Goal: Task Accomplishment & Management: Use online tool/utility

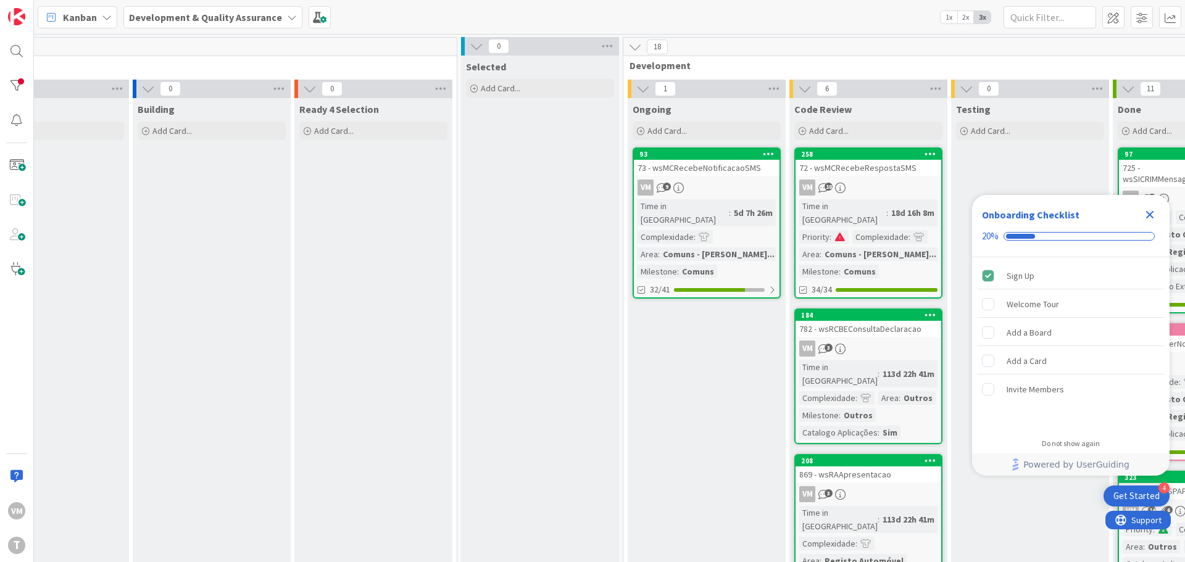
scroll to position [0, 72]
click at [702, 172] on div "73 - wsMCRecebeNotificacaoSMS" at bounding box center [707, 168] width 146 height 16
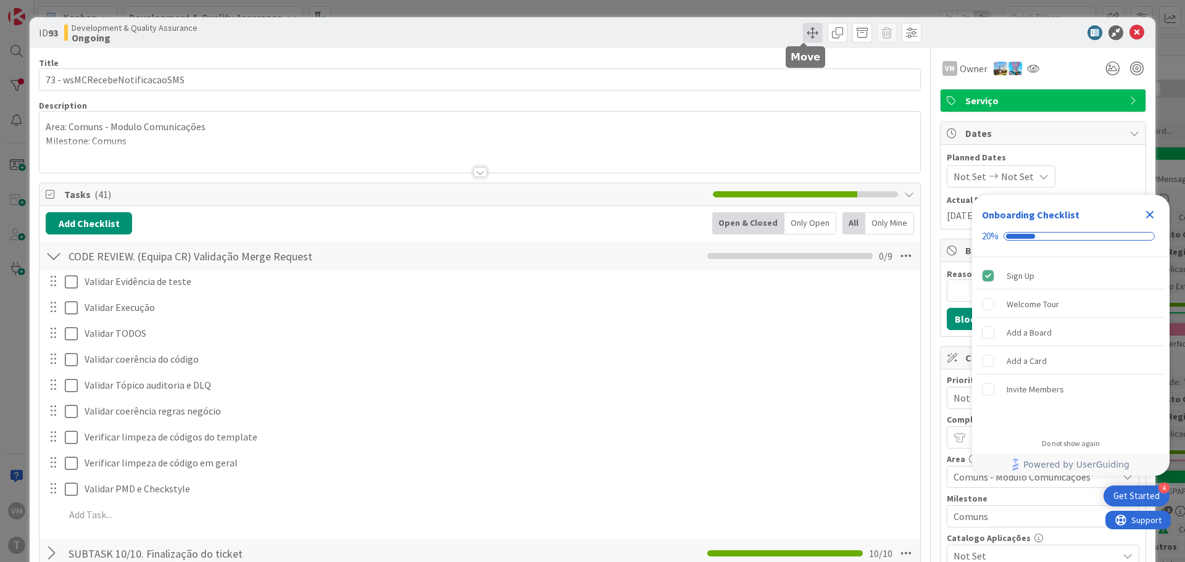
click at [803, 28] on span at bounding box center [813, 33] width 20 height 20
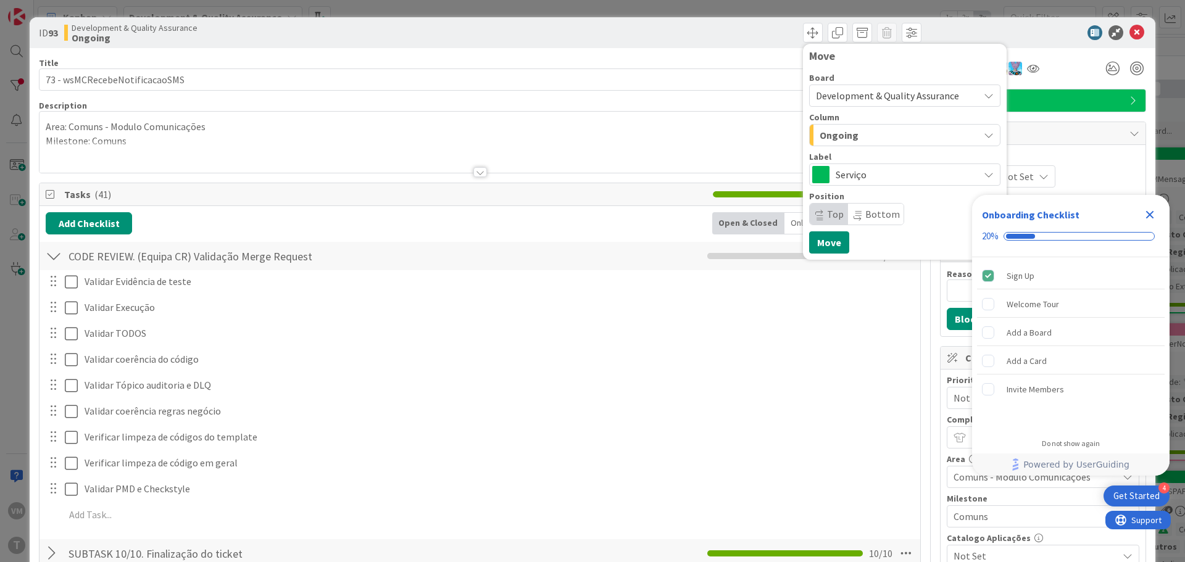
click at [851, 134] on div "Ongoing" at bounding box center [897, 135] width 162 height 20
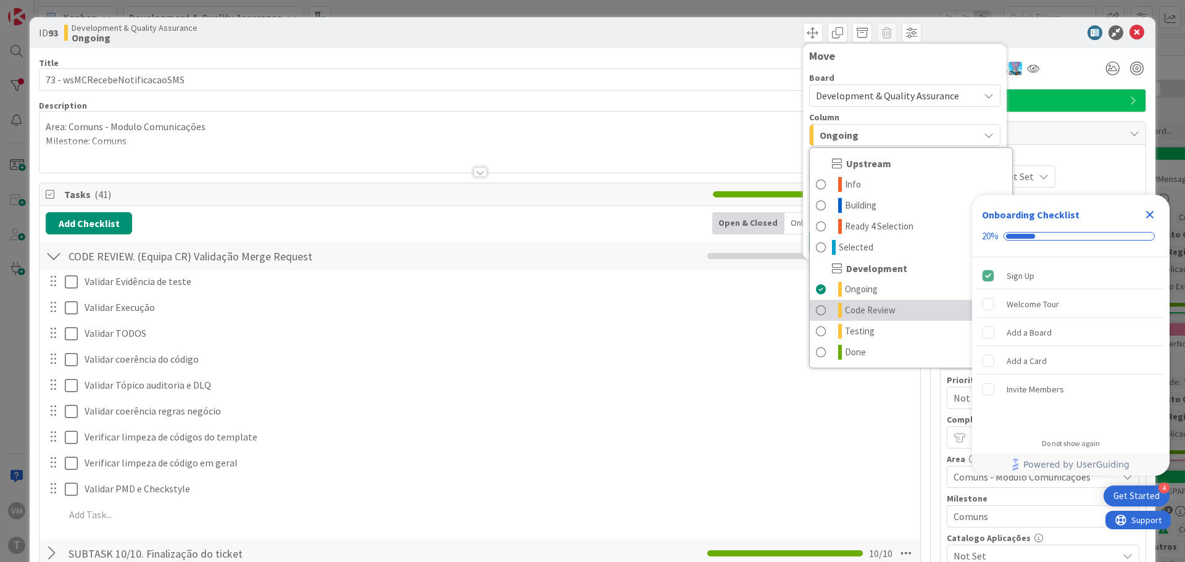
click at [864, 310] on span "Code Review" at bounding box center [870, 310] width 51 height 15
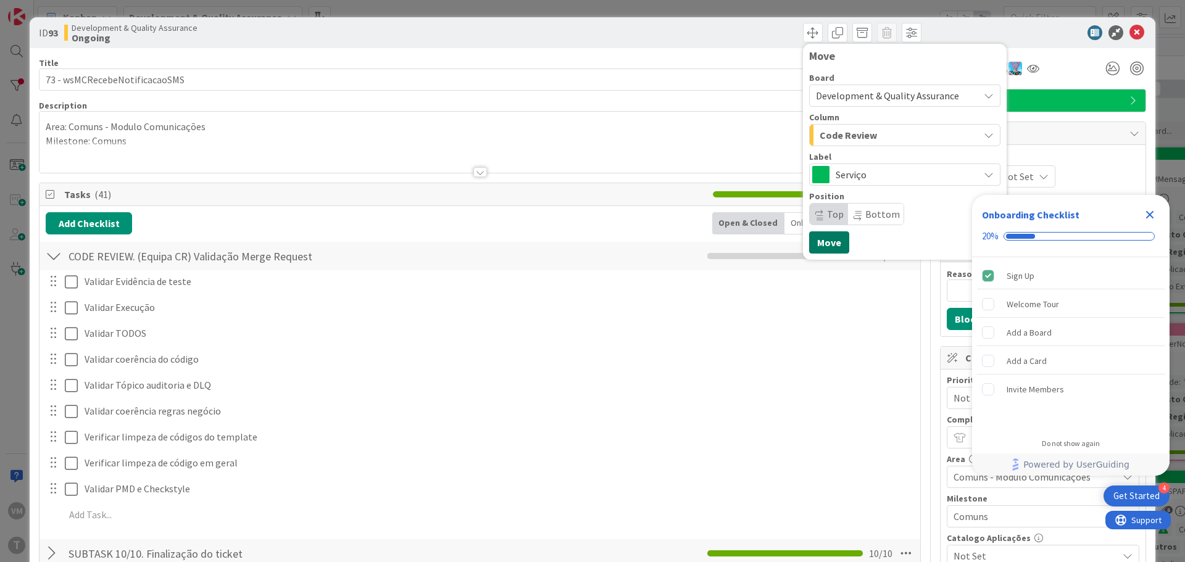
click at [824, 242] on button "Move" at bounding box center [829, 242] width 40 height 22
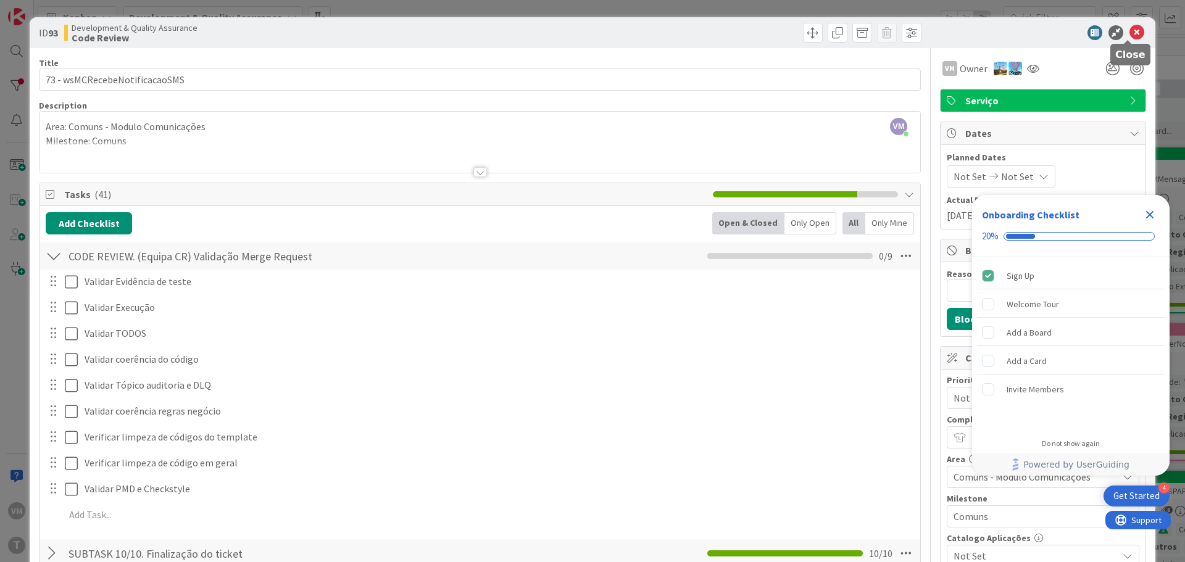
click at [1129, 35] on icon at bounding box center [1136, 32] width 15 height 15
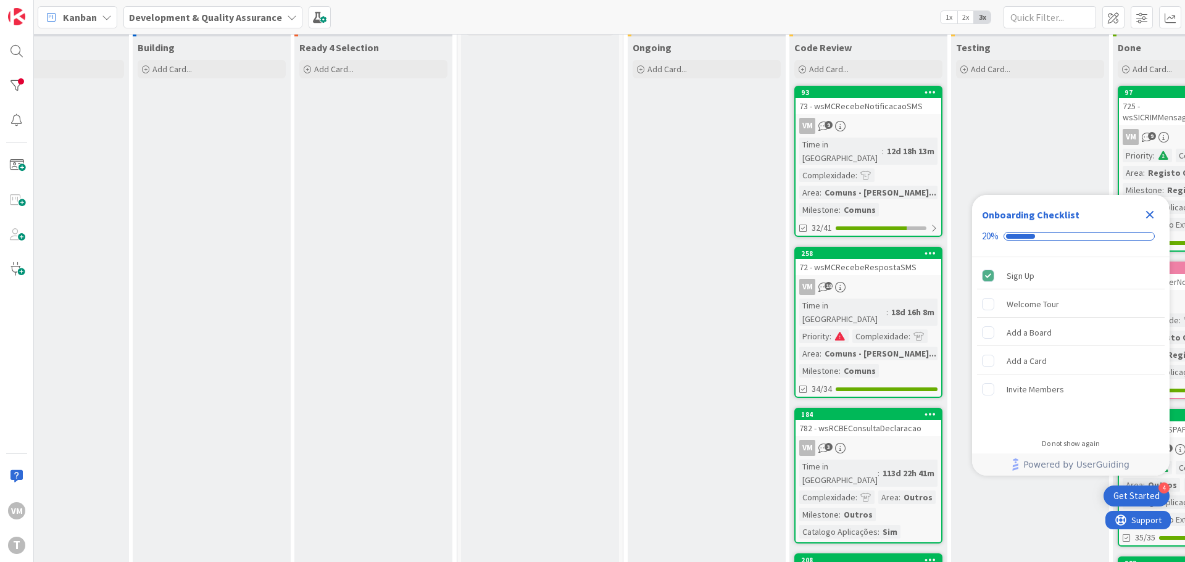
scroll to position [0, 72]
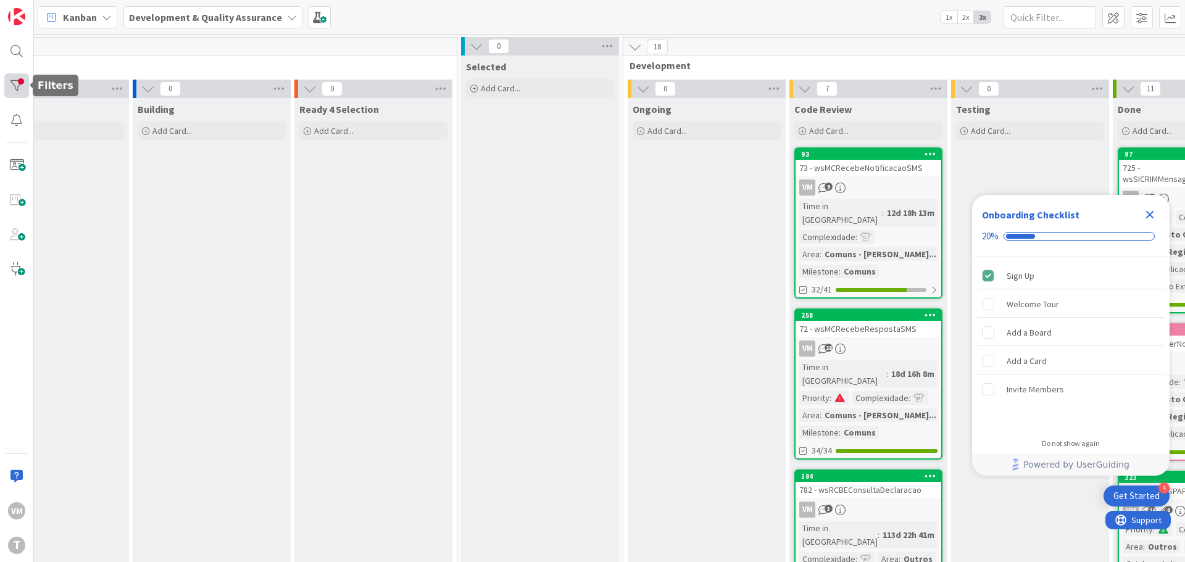
click at [6, 85] on div at bounding box center [16, 85] width 25 height 25
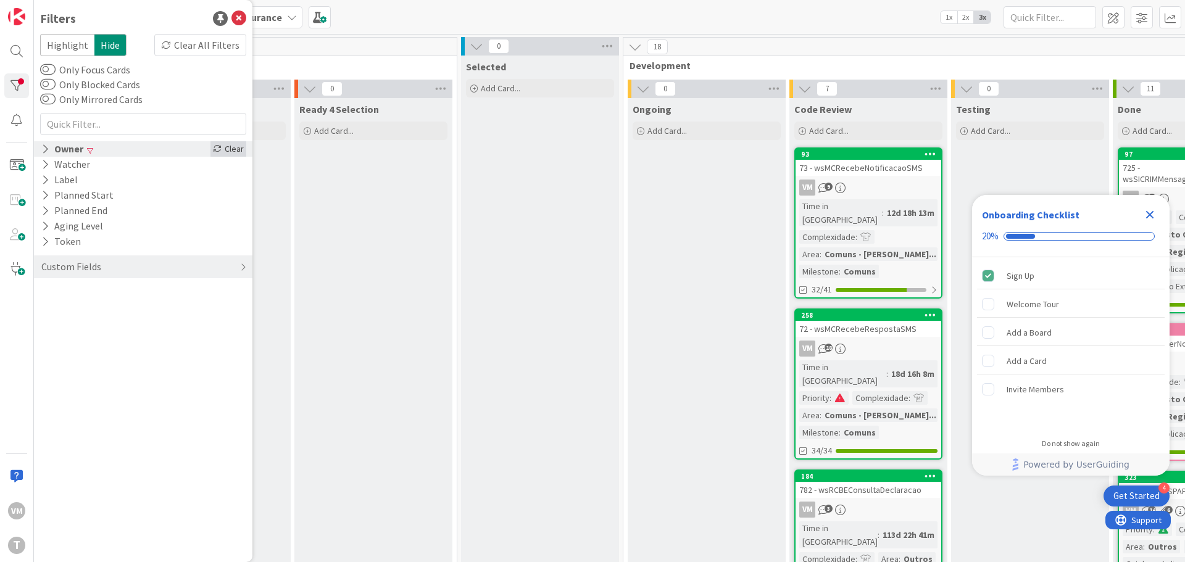
click at [217, 150] on icon at bounding box center [217, 148] width 9 height 9
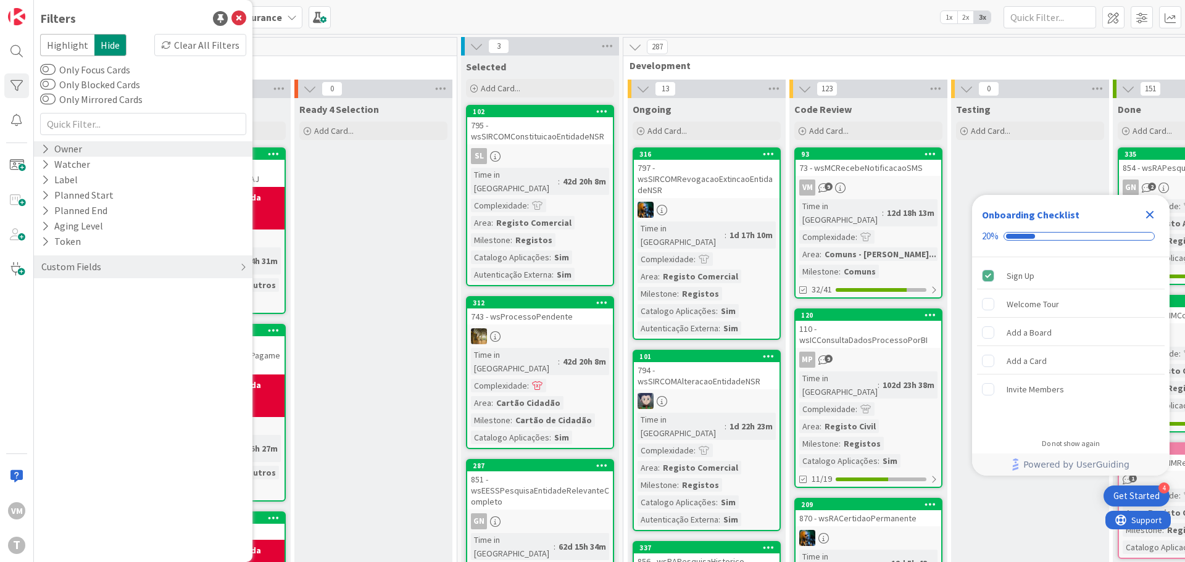
scroll to position [0, 0]
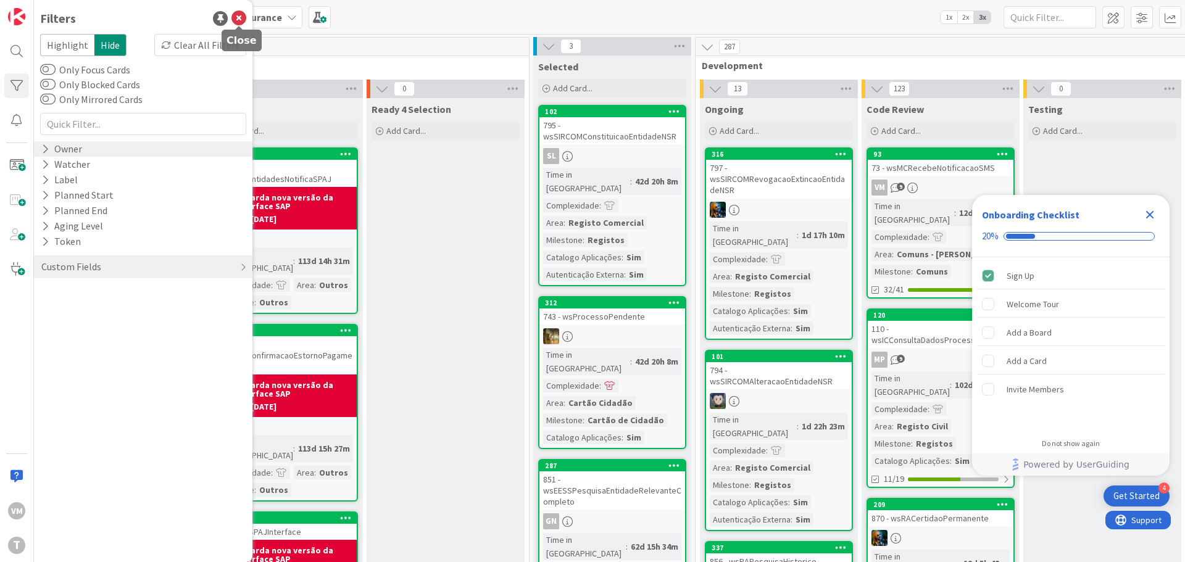
click at [238, 21] on icon at bounding box center [238, 18] width 15 height 15
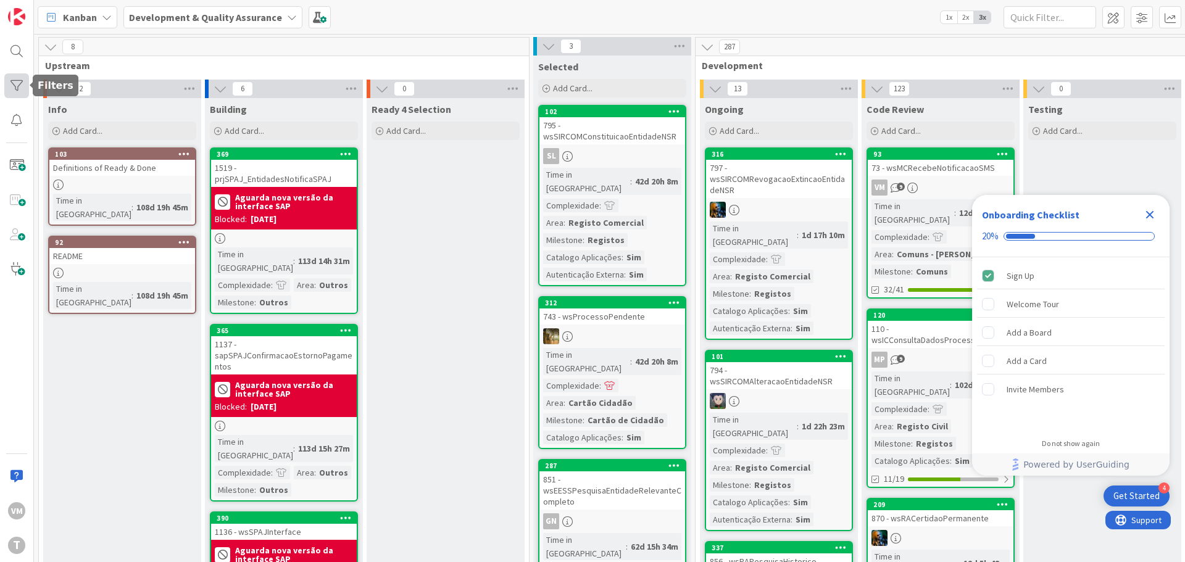
click at [16, 97] on div at bounding box center [16, 85] width 25 height 25
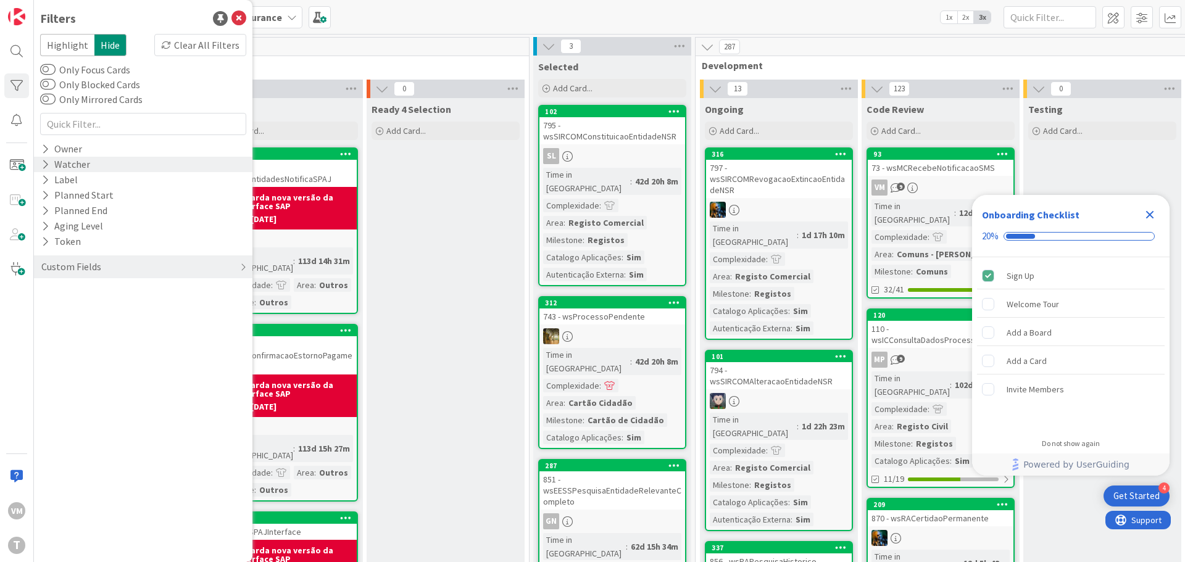
click at [68, 157] on div "Watcher" at bounding box center [65, 164] width 51 height 15
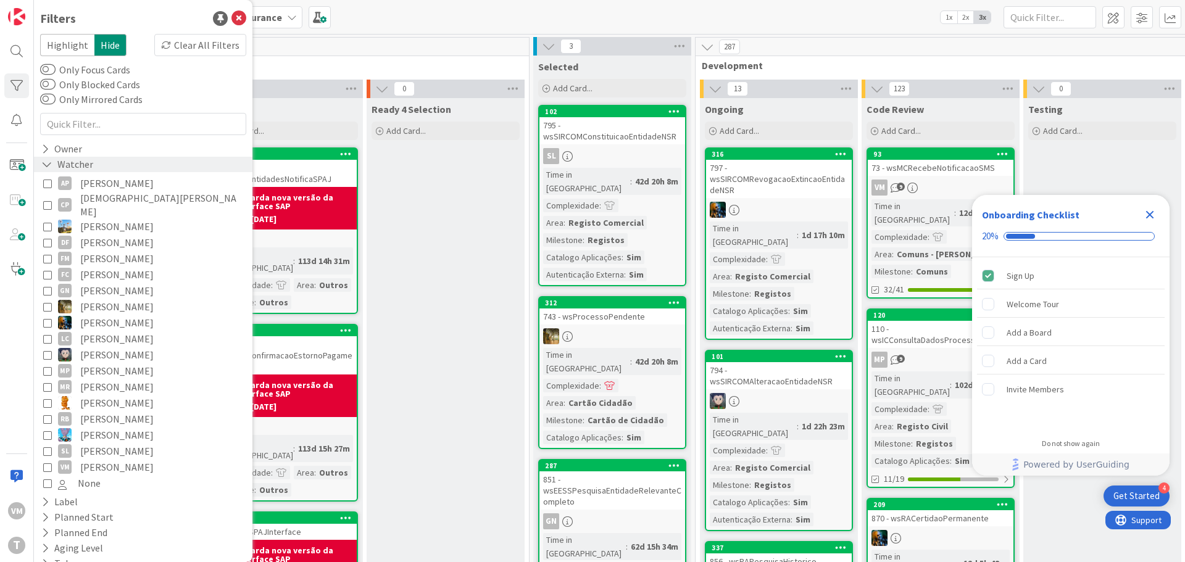
click at [60, 163] on div "Watcher" at bounding box center [67, 164] width 54 height 15
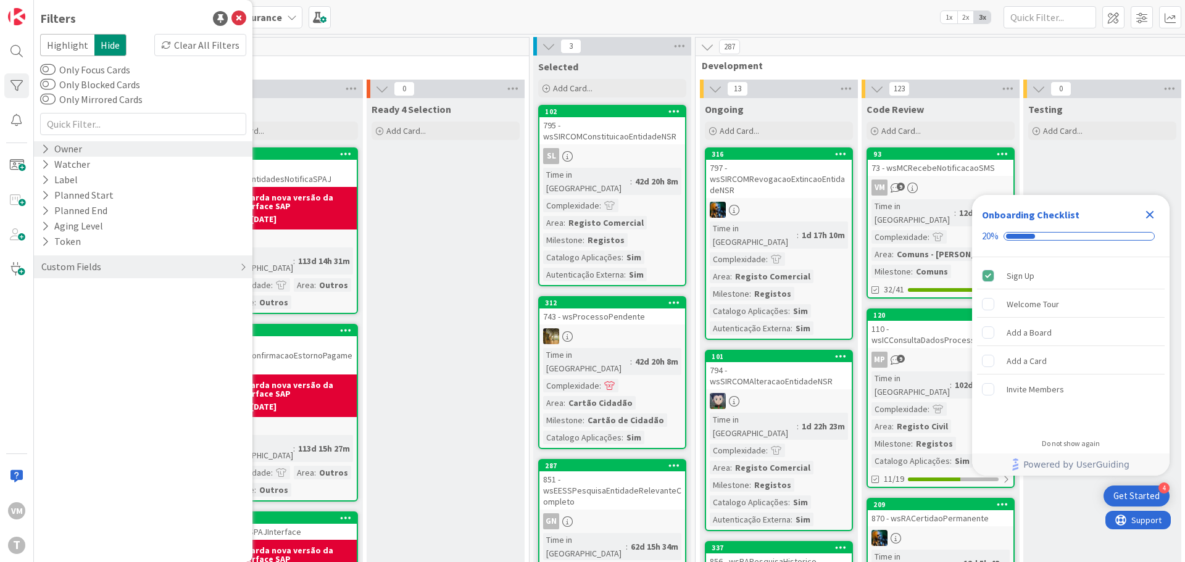
click at [64, 148] on div "Owner" at bounding box center [61, 148] width 43 height 15
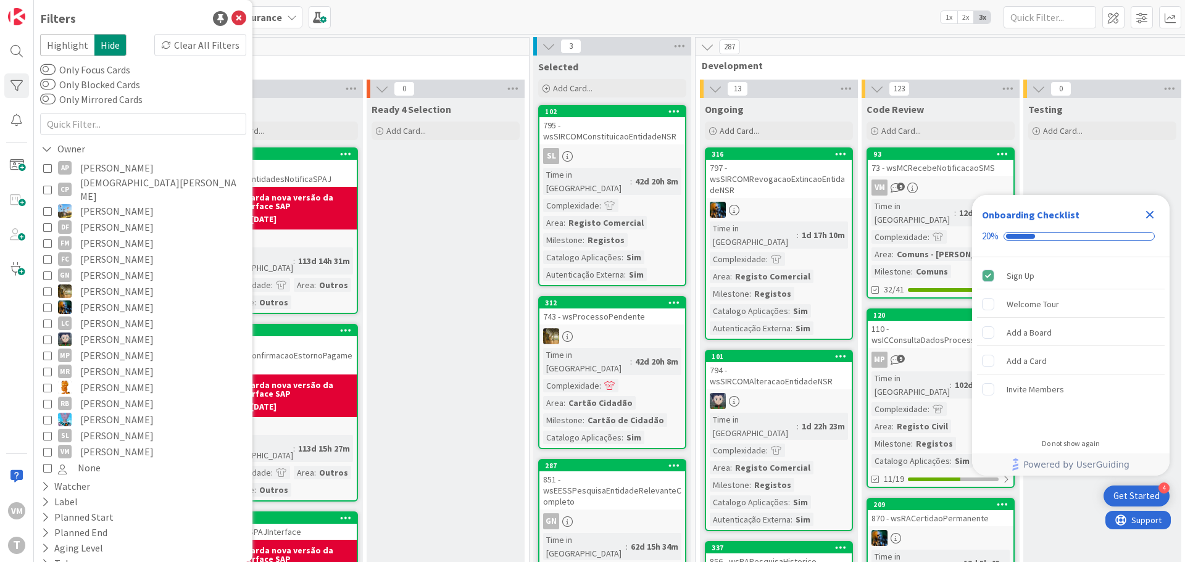
click at [41, 443] on div "AP [PERSON_NAME] [PERSON_NAME] [PERSON_NAME] Diego [PERSON_NAME] [PERSON_NAME] …" at bounding box center [143, 318] width 206 height 322
click at [44, 447] on icon at bounding box center [47, 451] width 9 height 9
